Goal: Check status: Check status

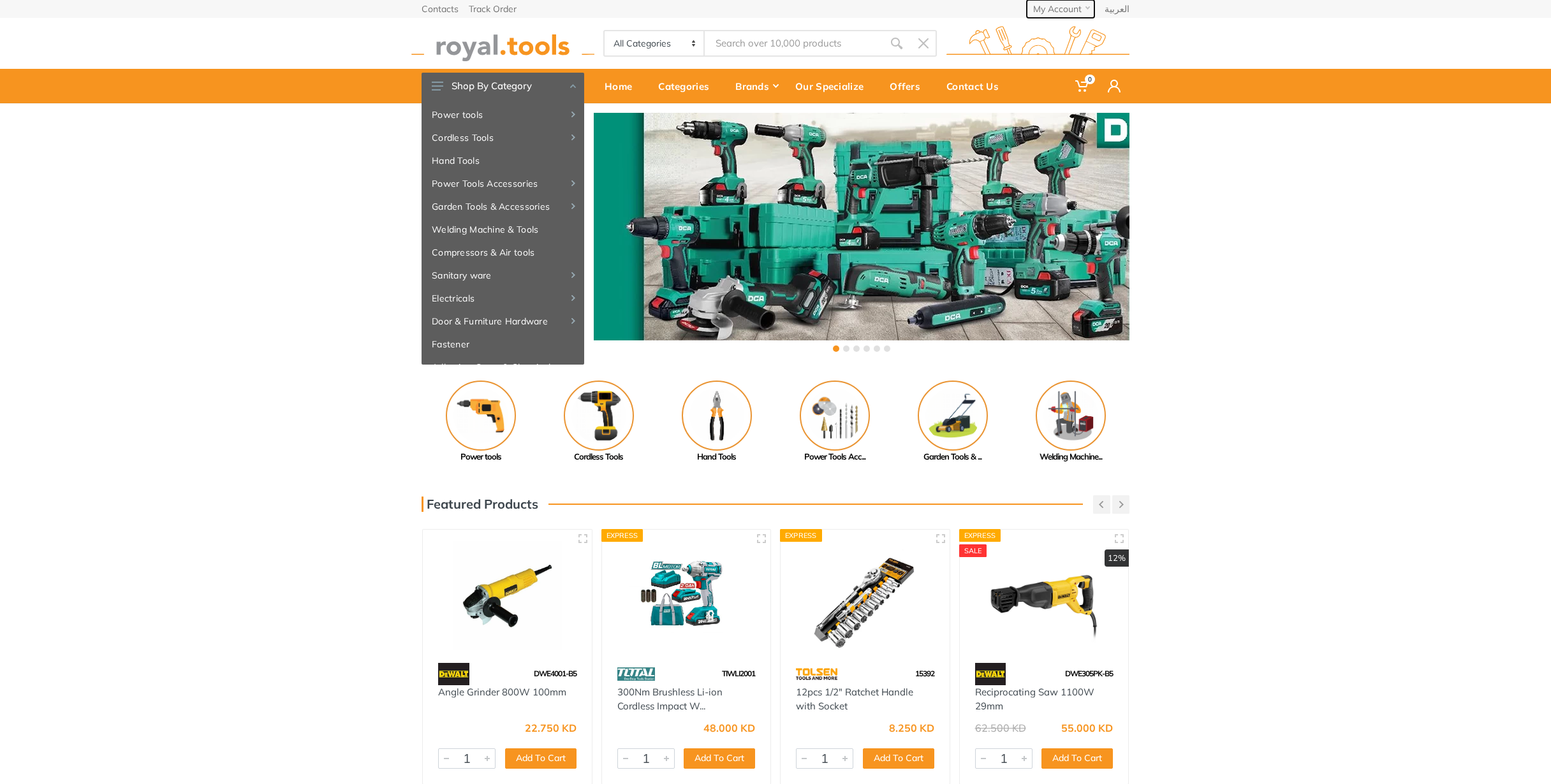
click at [1075, 2] on button "My Account" at bounding box center [1060, 8] width 68 height 18
click at [1065, 29] on link "Dashboard" at bounding box center [1047, 31] width 96 height 19
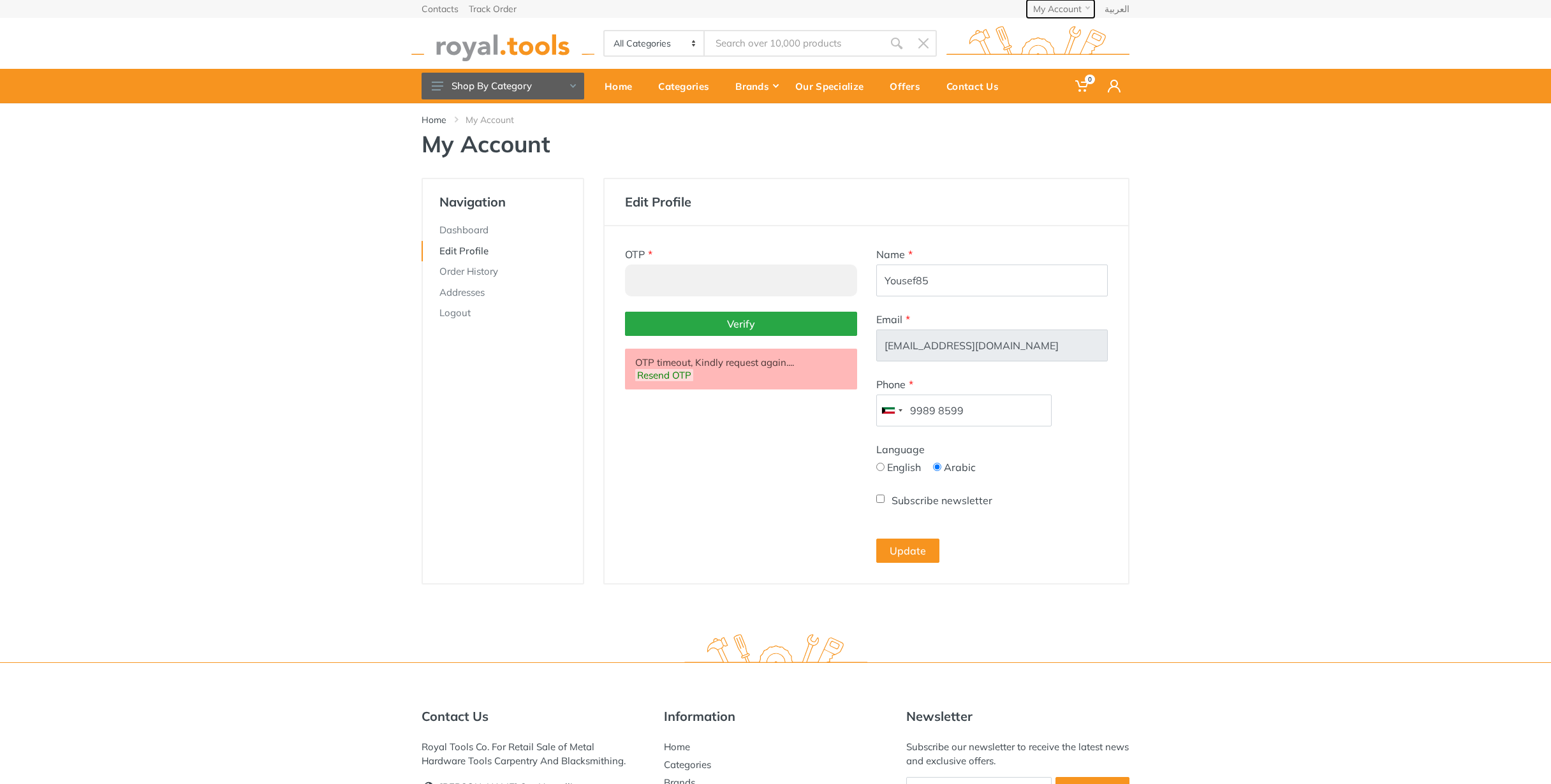
click at [1082, 14] on button "My Account" at bounding box center [1060, 8] width 68 height 18
click at [1066, 69] on link "Order History" at bounding box center [1047, 69] width 96 height 19
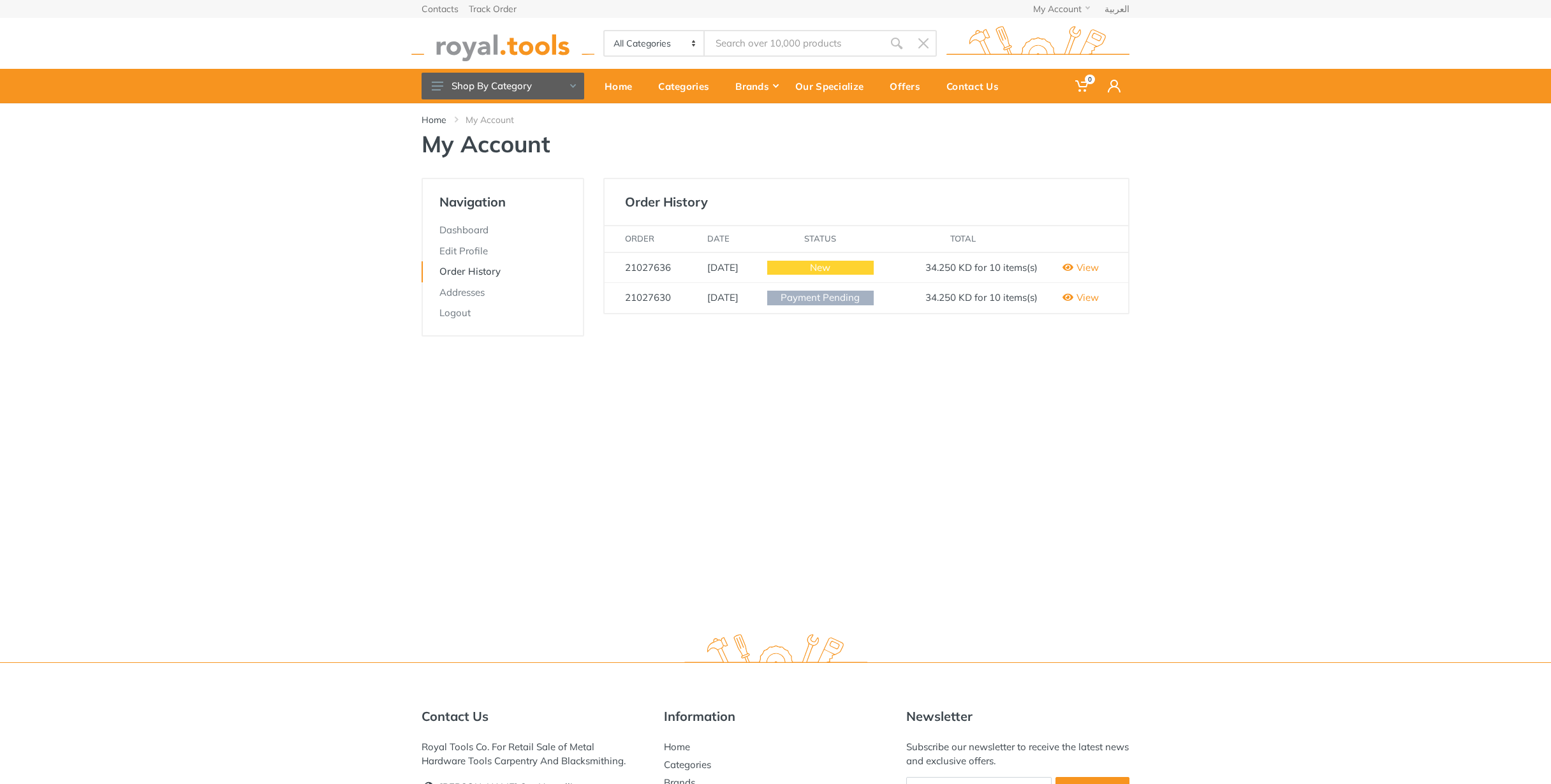
click at [831, 275] on span "New" at bounding box center [820, 267] width 106 height 14
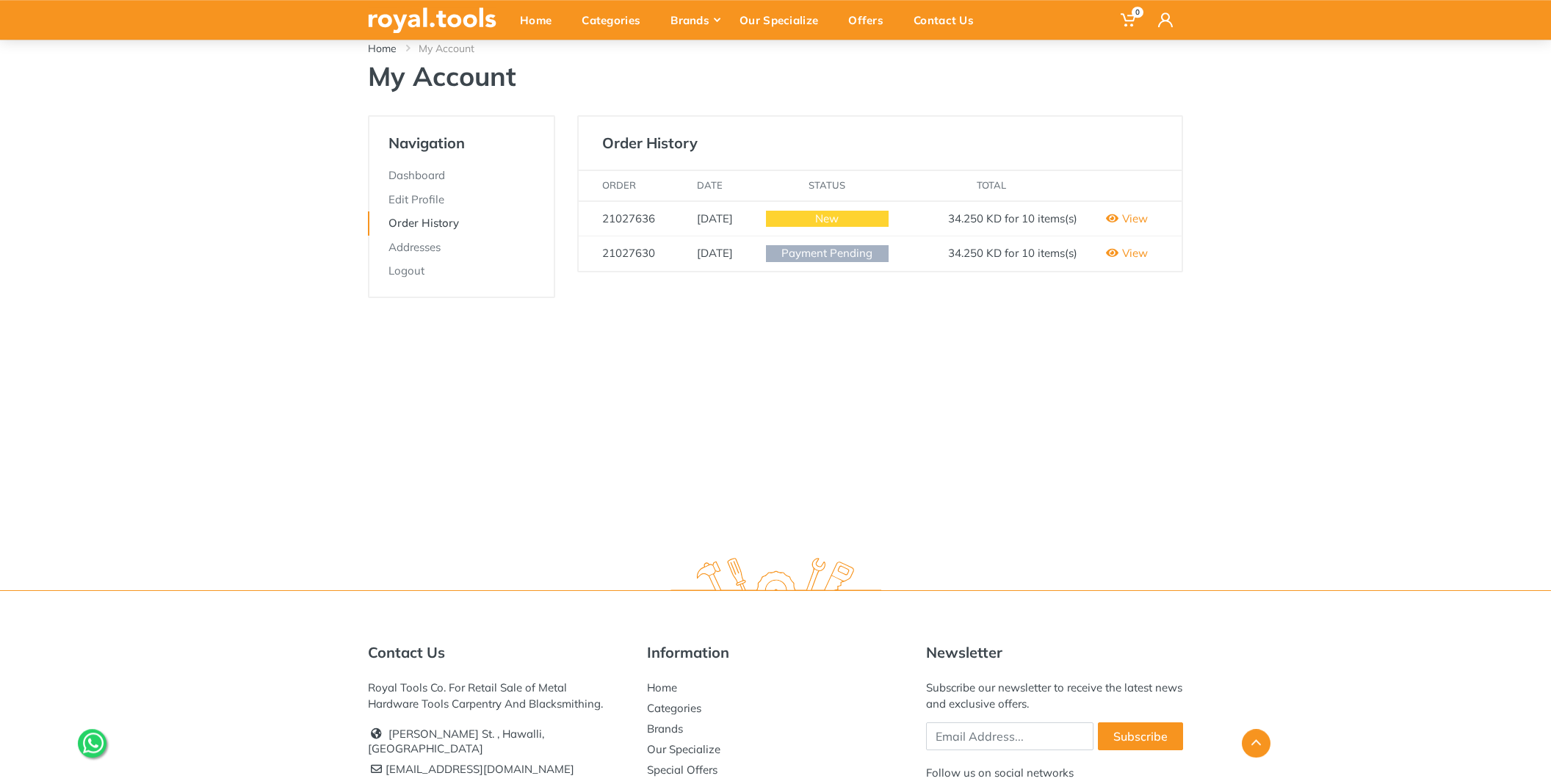
scroll to position [9, 0]
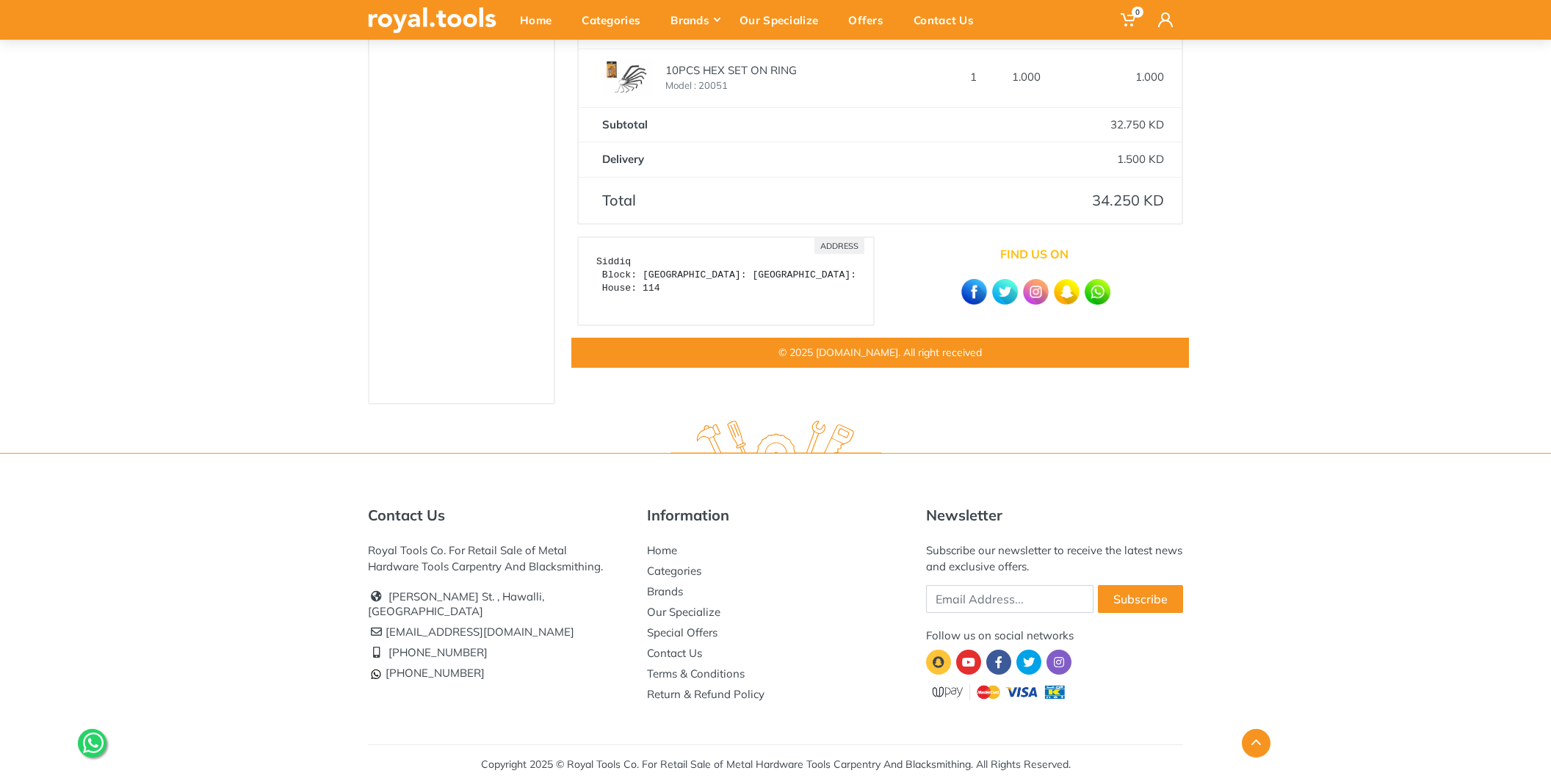
scroll to position [843, 0]
